Goal: Information Seeking & Learning: Learn about a topic

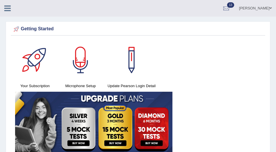
click at [140, 125] on img at bounding box center [94, 121] width 158 height 61
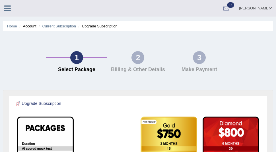
click at [8, 7] on icon at bounding box center [7, 8] width 7 height 7
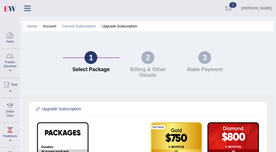
click at [10, 60] on div at bounding box center [10, 56] width 9 height 9
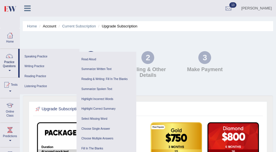
click at [29, 8] on icon at bounding box center [27, 8] width 7 height 7
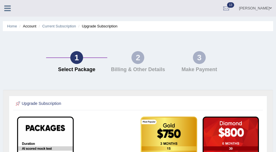
click at [9, 9] on icon at bounding box center [7, 8] width 7 height 7
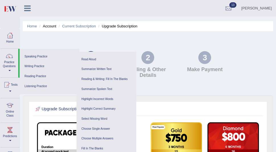
click at [26, 10] on icon at bounding box center [27, 8] width 7 height 7
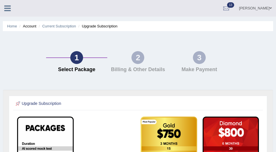
click at [26, 10] on div "Mona shrestha Toggle navigation Username: Mona_s Access Type: Online Subscripti…" at bounding box center [138, 8] width 276 height 17
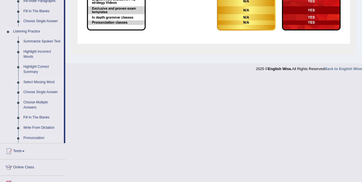
scroll to position [217, 0]
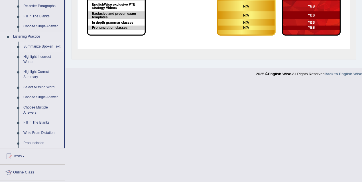
click at [46, 46] on link "Summarize Spoken Text" at bounding box center [42, 47] width 43 height 10
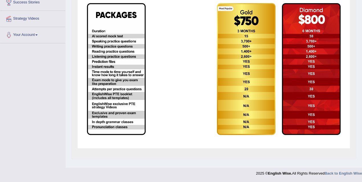
scroll to position [72, 0]
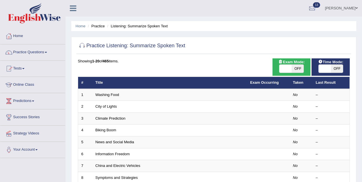
click at [294, 70] on span "OFF" at bounding box center [298, 69] width 12 height 8
checkbox input "true"
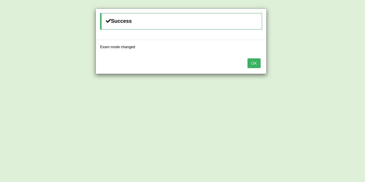
click at [256, 66] on button "OK" at bounding box center [253, 63] width 13 height 10
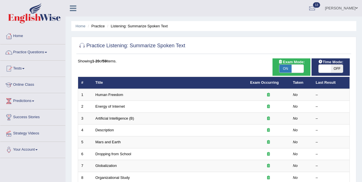
click at [332, 70] on span "OFF" at bounding box center [337, 69] width 12 height 8
checkbox input "true"
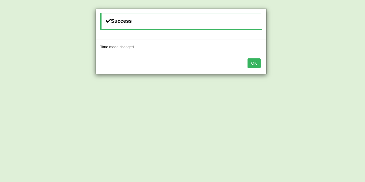
click at [255, 64] on button "OK" at bounding box center [253, 63] width 13 height 10
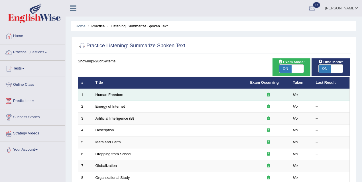
click at [243, 96] on td "Human Freedom" at bounding box center [169, 95] width 155 height 12
click at [108, 96] on link "Human Freedom" at bounding box center [109, 95] width 28 height 4
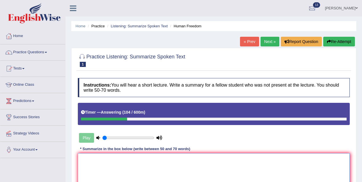
click at [163, 167] on textarea at bounding box center [214, 180] width 272 height 55
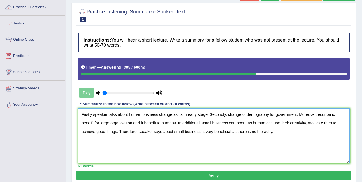
scroll to position [45, 0]
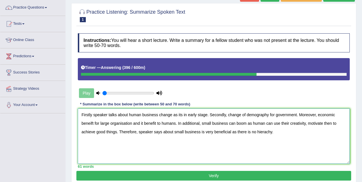
type textarea "Firstly speaker talks about human business change as its in early stage. Second…"
click at [172, 174] on button "Verify" at bounding box center [213, 176] width 275 height 10
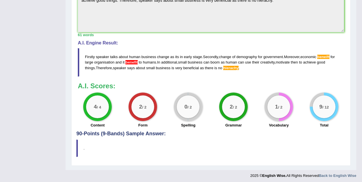
scroll to position [208, 0]
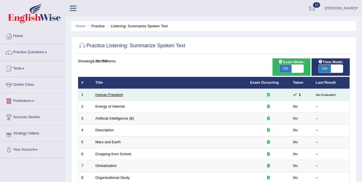
click at [120, 95] on link "Human Freedom" at bounding box center [109, 95] width 28 height 4
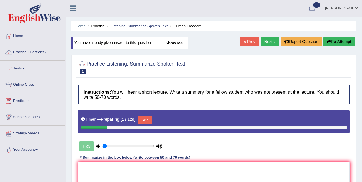
click at [173, 44] on link "show me" at bounding box center [174, 43] width 25 height 10
type textarea "Firstly speaker talks about human business change as its in early stage. Second…"
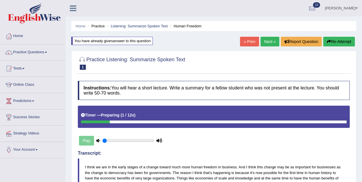
click at [266, 41] on link "Next »" at bounding box center [270, 42] width 19 height 10
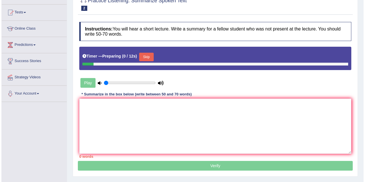
scroll to position [56, 0]
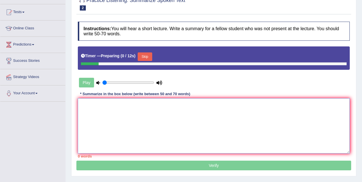
click at [149, 130] on textarea at bounding box center [214, 125] width 272 height 55
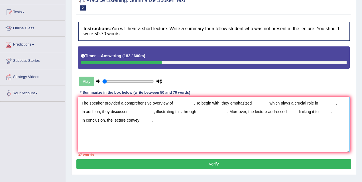
type textarea "The speaker provided a comprehensive overview of . To begin with, they emphasiz…"
click at [187, 166] on button "Verify" at bounding box center [213, 164] width 275 height 10
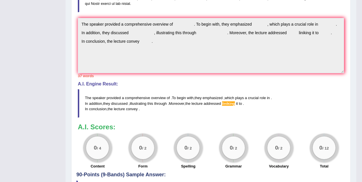
scroll to position [171, 0]
click at [227, 129] on h3 "A.I. Scores:" at bounding box center [211, 127] width 266 height 7
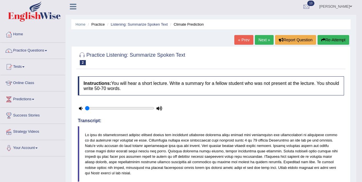
scroll to position [0, 0]
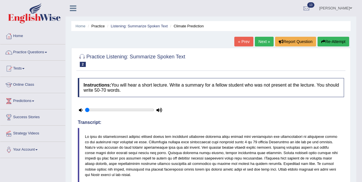
click at [266, 43] on link "Next »" at bounding box center [264, 42] width 19 height 10
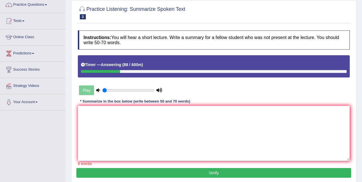
scroll to position [47, 0]
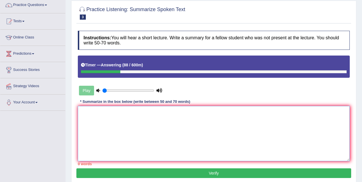
click at [166, 111] on textarea at bounding box center [214, 133] width 272 height 55
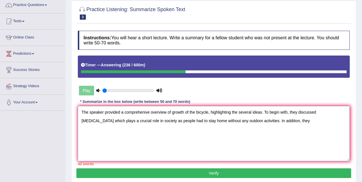
click at [318, 111] on textarea "The speaker provided a comprehenive overview of growth of the bicycle, highligh…" at bounding box center [214, 133] width 272 height 55
click at [281, 123] on textarea "The speaker provided a comprehenive overview of growth of the bicycle, highligh…" at bounding box center [214, 133] width 272 height 55
click at [209, 121] on textarea "The speaker provided a comprehenive overview of growth of the bicycle, highligh…" at bounding box center [214, 133] width 272 height 55
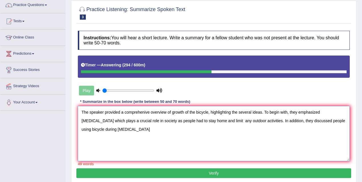
click at [221, 119] on textarea "The speaker provided a comprehenive overview of growth of the bicycle, highligh…" at bounding box center [214, 133] width 272 height 55
click at [93, 128] on textarea "The speaker provided a comprehenive overview of growth of the bicycle, highligh…" at bounding box center [214, 133] width 272 height 55
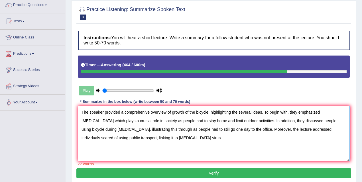
click at [313, 128] on textarea "The speaker provided a comprehenive overview of growth of the bicycle, highligh…" at bounding box center [214, 133] width 272 height 55
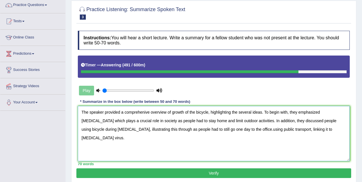
click at [243, 120] on textarea "The speaker provided a comprehenive overview of growth of the bicycle, highligh…" at bounding box center [214, 133] width 272 height 55
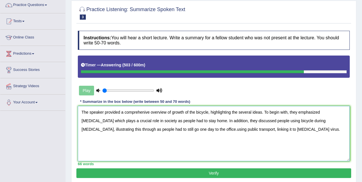
click at [196, 111] on textarea "The speaker provided a comprehenive overview of growth of the bicycle, highligh…" at bounding box center [214, 133] width 272 height 55
click at [306, 120] on textarea "The speaker provided a comprehenive overview of growth of using bicycle, highli…" at bounding box center [214, 133] width 272 height 55
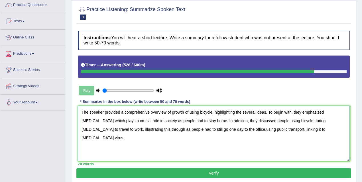
click at [203, 129] on textarea "The speaker provided a comprehenive overview of growth of using bicycle, highli…" at bounding box center [214, 133] width 272 height 55
click at [170, 128] on textarea "The speaker provided a comprehenive overview of growth of using bicycle, highli…" at bounding box center [214, 133] width 272 height 55
click at [210, 129] on textarea "The speaker provided a comprehenive overview of growth of using bicycle, highli…" at bounding box center [214, 133] width 272 height 55
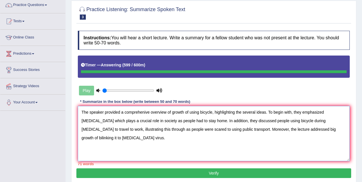
type textarea "The speaker provided a comprehenive overview of growth of using bicycle, highli…"
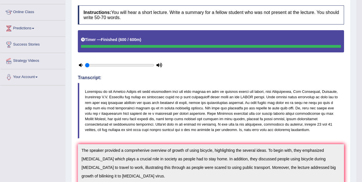
scroll to position [0, 0]
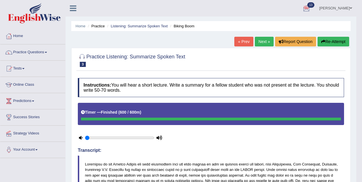
click at [261, 42] on link "Next »" at bounding box center [264, 42] width 19 height 10
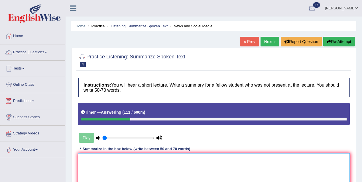
click at [125, 166] on textarea at bounding box center [214, 180] width 272 height 55
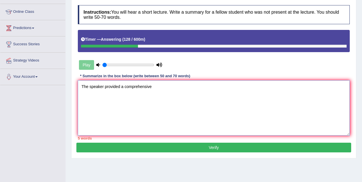
scroll to position [74, 0]
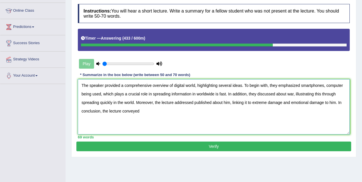
click at [293, 102] on textarea "The speaker provided a comprehensive overview of digital world, highlighting se…" at bounding box center [214, 106] width 272 height 55
click at [116, 110] on textarea "The speaker provided a comprehensive overview of digital world, highlighting se…" at bounding box center [214, 106] width 272 height 55
click at [345, 85] on textarea "The speaker provided a comprehensive overview of digital world, highlighting se…" at bounding box center [214, 106] width 272 height 55
click at [218, 94] on textarea "The speaker provided a comprehensive overview of digital world, highlighting se…" at bounding box center [214, 106] width 272 height 55
click at [241, 93] on textarea "The speaker provided a comprehensive overview of digital world, highlighting se…" at bounding box center [214, 106] width 272 height 55
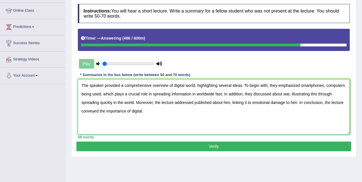
click at [244, 94] on textarea "The speaker provided a comprehensive overview of digital world, highlighting se…" at bounding box center [214, 106] width 272 height 55
click at [218, 93] on textarea "The speaker provided a comprehensive overview of digital world, highlighting se…" at bounding box center [214, 106] width 272 height 55
click at [250, 93] on textarea "The speaker provided a comprehensive overview of digital world, highlighting se…" at bounding box center [214, 106] width 272 height 55
click at [231, 92] on textarea "The speaker provided a comprehensive overview of digital world, highlighting se…" at bounding box center [214, 106] width 272 height 55
click at [157, 101] on textarea "The speaker provided a comprehensive overview of digital world, highlighting se…" at bounding box center [214, 106] width 272 height 55
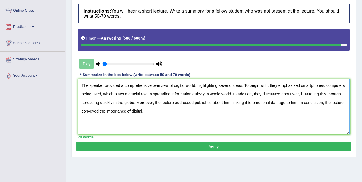
type textarea "The speaker provided a comprehensive overview of digital world, highlighting se…"
click at [182, 144] on button "Verify" at bounding box center [213, 147] width 275 height 10
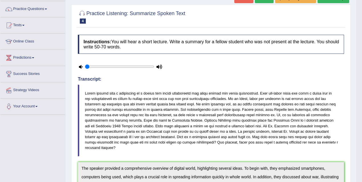
scroll to position [0, 0]
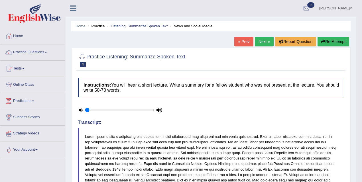
click at [266, 41] on link "Next »" at bounding box center [264, 42] width 19 height 10
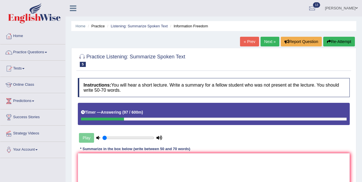
click at [128, 152] on div "Instructions: You will hear a short lecture. Write a summary for a fellow stude…" at bounding box center [213, 145] width 275 height 141
click at [128, 160] on textarea at bounding box center [214, 180] width 272 height 55
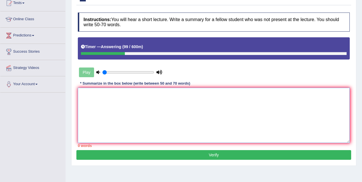
scroll to position [72, 0]
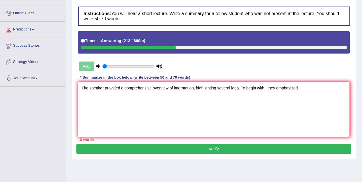
click at [269, 87] on textarea "The speaker provided a comprehensive overview of information, highlighting seve…" at bounding box center [214, 109] width 272 height 55
click at [303, 87] on textarea "The speaker provided a comprehensive overview of information, highlighting seve…" at bounding box center [214, 109] width 272 height 55
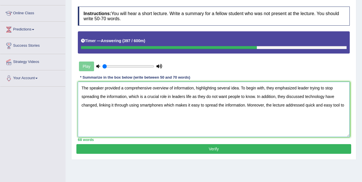
click at [247, 105] on textarea "The speaker provided a comprehensive overview of information, highlighting seve…" at bounding box center [214, 109] width 272 height 55
click at [269, 102] on textarea "The speaker provided a comprehensive overview of information, highlighting seve…" at bounding box center [214, 109] width 272 height 55
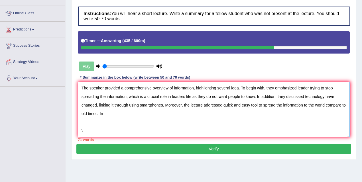
click at [111, 113] on textarea "The speaker provided a comprehensive overview of information, highlighting seve…" at bounding box center [214, 109] width 272 height 55
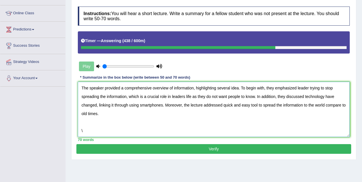
click at [86, 127] on textarea "The speaker provided a comprehensive overview of information, highlighting seve…" at bounding box center [214, 109] width 272 height 55
type textarea "The speaker provided a comprehensive overview of information, highlighting seve…"
click at [170, 149] on button "Verify" at bounding box center [213, 149] width 275 height 10
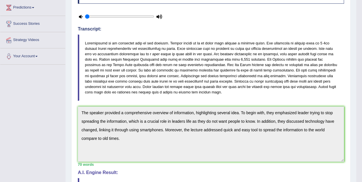
scroll to position [0, 0]
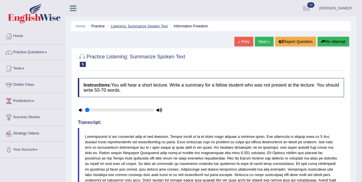
click at [151, 27] on link "Listening: Summarize Spoken Text" at bounding box center [139, 26] width 57 height 4
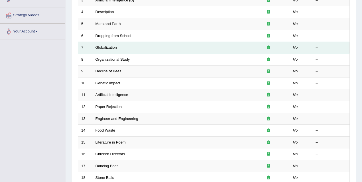
scroll to position [193, 0]
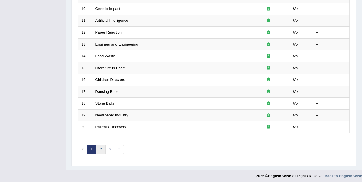
click at [100, 147] on link "2" at bounding box center [100, 149] width 9 height 9
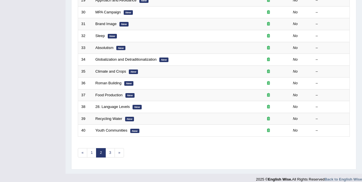
scroll to position [193, 0]
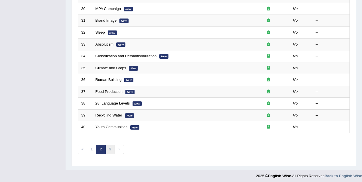
click at [111, 146] on link "3" at bounding box center [109, 149] width 9 height 9
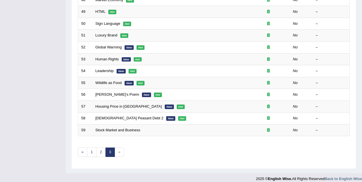
scroll to position [181, 0]
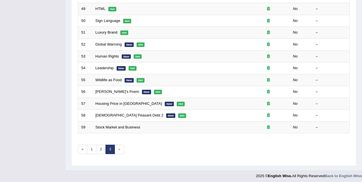
click at [118, 146] on span "»" at bounding box center [119, 149] width 9 height 9
click at [118, 149] on span "»" at bounding box center [119, 149] width 9 height 9
click at [91, 147] on link "1" at bounding box center [91, 149] width 9 height 9
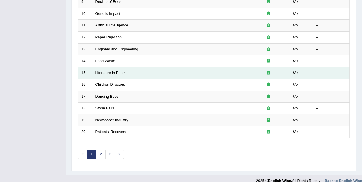
scroll to position [193, 0]
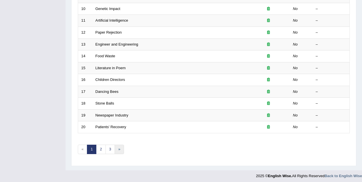
click at [119, 149] on link "»" at bounding box center [119, 149] width 9 height 9
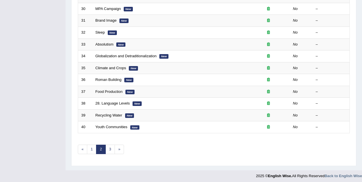
scroll to position [193, 0]
click at [119, 145] on link "»" at bounding box center [119, 149] width 9 height 9
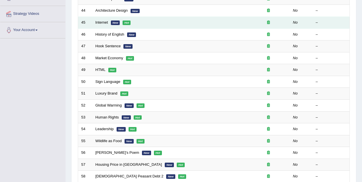
scroll to position [181, 0]
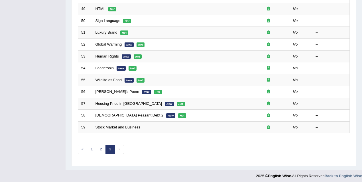
click at [121, 146] on span "»" at bounding box center [119, 149] width 9 height 9
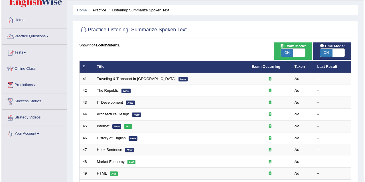
scroll to position [3, 0]
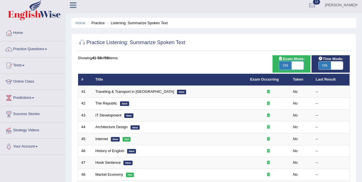
click at [294, 66] on span at bounding box center [298, 66] width 12 height 8
checkbox input "false"
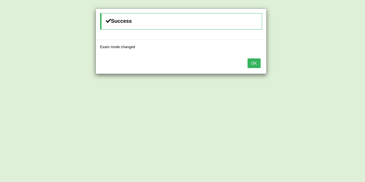
click at [253, 64] on button "OK" at bounding box center [253, 63] width 13 height 10
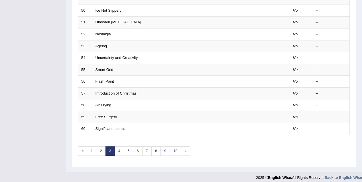
scroll to position [193, 0]
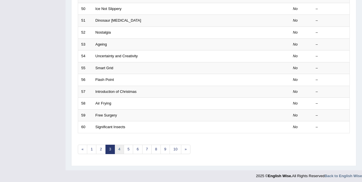
click at [120, 146] on link "4" at bounding box center [119, 149] width 9 height 9
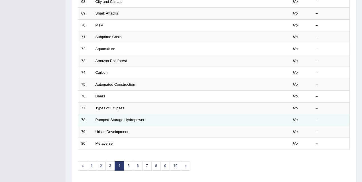
scroll to position [193, 0]
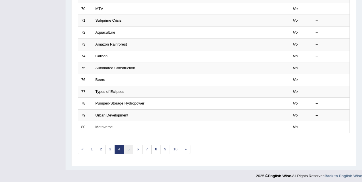
click at [127, 148] on link "5" at bounding box center [128, 149] width 9 height 9
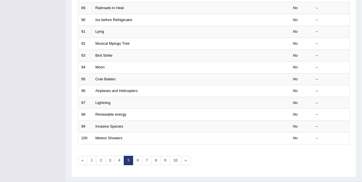
scroll to position [185, 0]
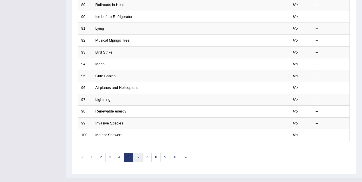
click at [137, 154] on link "6" at bounding box center [137, 157] width 9 height 9
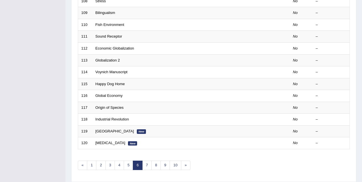
scroll to position [193, 0]
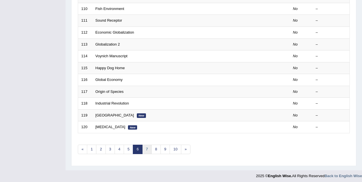
click at [143, 149] on link "7" at bounding box center [146, 149] width 9 height 9
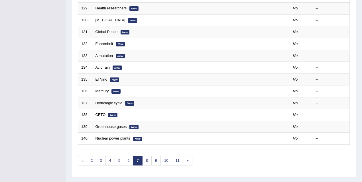
scroll to position [193, 0]
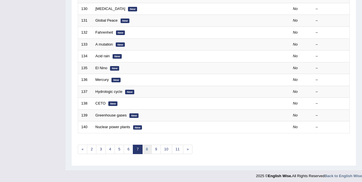
click at [148, 147] on link "8" at bounding box center [146, 149] width 9 height 9
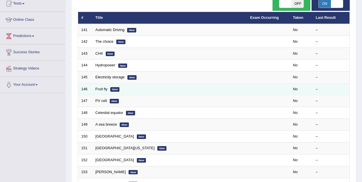
scroll to position [193, 0]
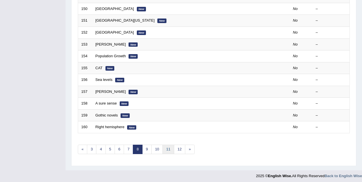
click at [169, 146] on link "11" at bounding box center [167, 149] width 11 height 9
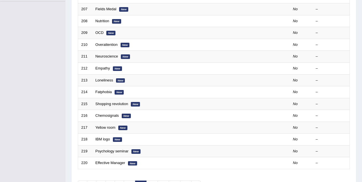
scroll to position [193, 0]
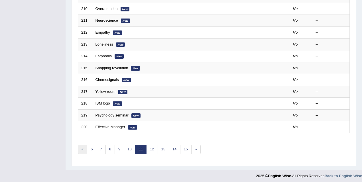
click at [82, 145] on link "«" at bounding box center [82, 149] width 9 height 9
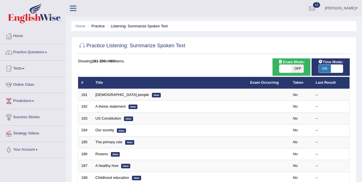
click at [103, 25] on li "Practice" at bounding box center [95, 25] width 18 height 5
click at [79, 27] on link "Home" at bounding box center [81, 26] width 10 height 4
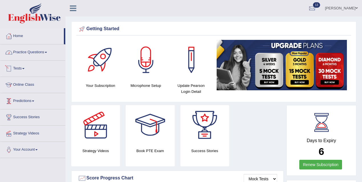
click at [27, 50] on link "Practice Questions" at bounding box center [32, 51] width 65 height 14
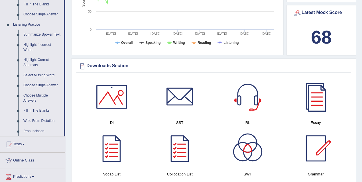
scroll to position [228, 0]
click at [40, 110] on link "Fill In The Blanks" at bounding box center [42, 111] width 43 height 10
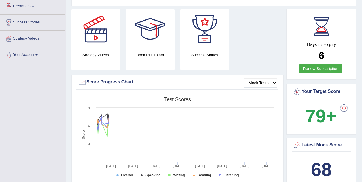
scroll to position [86, 0]
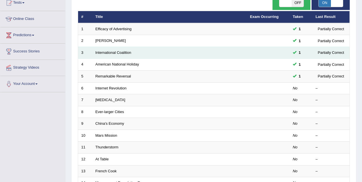
scroll to position [79, 0]
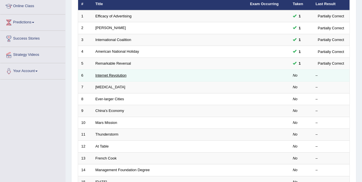
click at [115, 74] on link "Internet Revolution" at bounding box center [110, 75] width 31 height 4
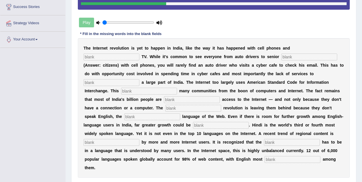
scroll to position [110, 0]
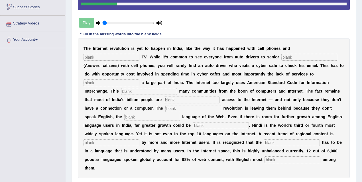
click at [139, 54] on input "text" at bounding box center [112, 57] width 56 height 7
type input "cable"
type input "citizens"
type input "target"
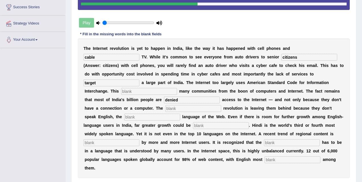
type input "denied"
type input "digital"
type input "dominant"
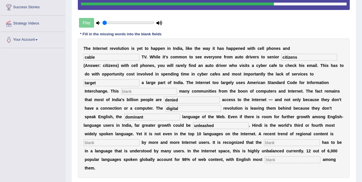
type input "unleashed"
type input "prefered"
type input "content"
type input "prominent"
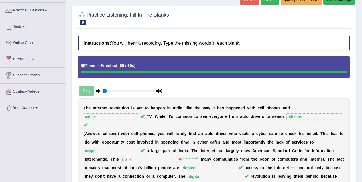
scroll to position [36, 0]
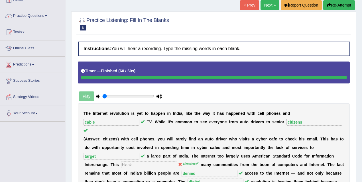
click at [267, 7] on link "Next »" at bounding box center [270, 5] width 19 height 10
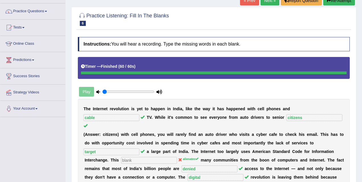
scroll to position [42, 0]
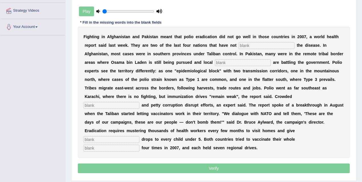
scroll to position [123, 0]
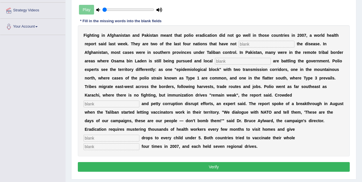
click at [260, 43] on input "text" at bounding box center [267, 44] width 56 height 7
type input "eliminated"
type input "militance"
type input "slums"
type input "vaccine"
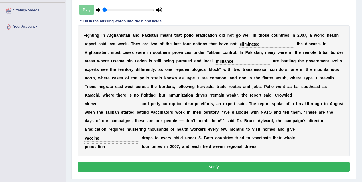
type input "population"
click at [219, 162] on button "Verify" at bounding box center [214, 167] width 272 height 10
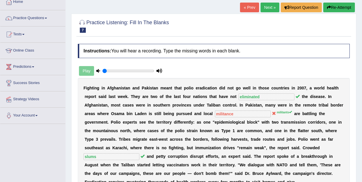
scroll to position [27, 0]
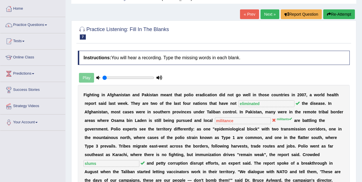
click at [266, 12] on link "Next »" at bounding box center [270, 14] width 19 height 10
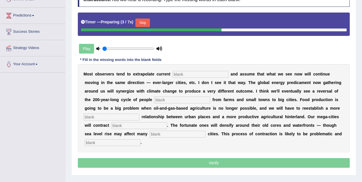
scroll to position [85, 0]
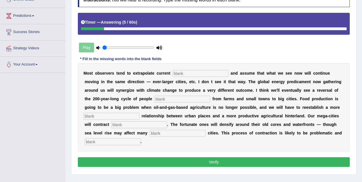
click at [204, 75] on input "text" at bounding box center [200, 73] width 56 height 7
type input "trends"
type input "moving"
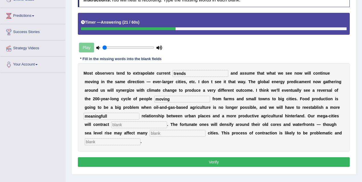
type input "meaningfull"
type input "substantilly"
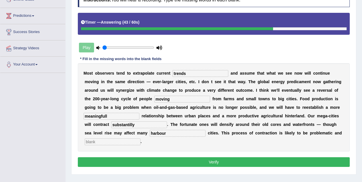
type input "harbour"
type input "disorderly"
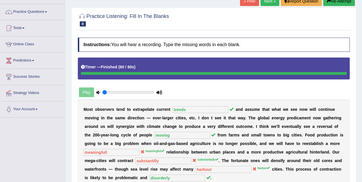
scroll to position [0, 0]
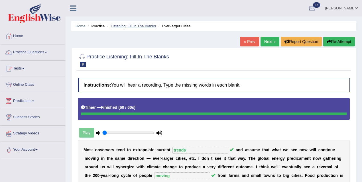
click at [149, 26] on link "Listening: Fill In The Blanks" at bounding box center [133, 26] width 45 height 4
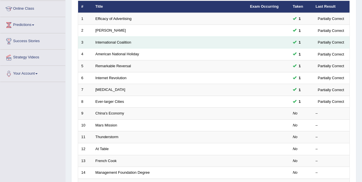
scroll to position [54, 0]
